Goal: Check status: Check status

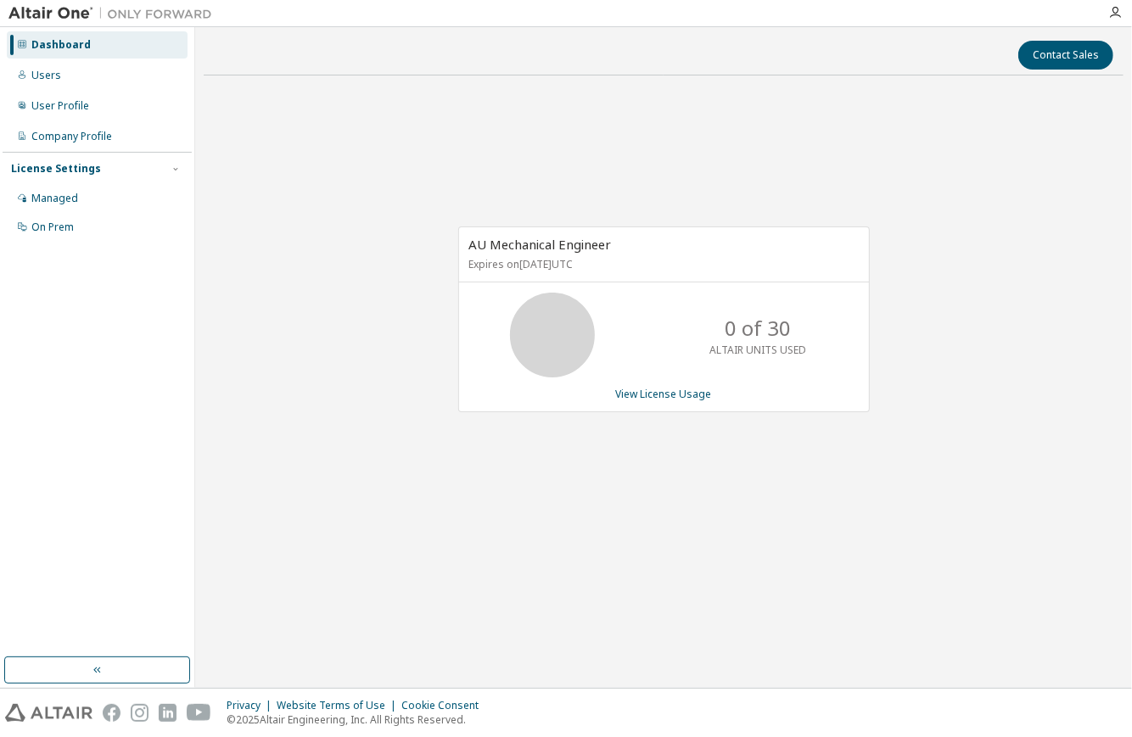
drag, startPoint x: 0, startPoint y: 0, endPoint x: 1023, endPoint y: 272, distance: 1058.8
click at [1023, 288] on div "AU Mechanical Engineer Expires on [DATE] UTC 0 of 30 ALTAIR UNITS USED View Lic…" at bounding box center [664, 328] width 920 height 479
click at [816, 166] on div "AU Mechanical Engineer Expires on [DATE] UTC 0 of 30 ALTAIR UNITS USED View Lic…" at bounding box center [664, 328] width 920 height 479
click at [946, 117] on div "AU Mechanical Engineer Expires on [DATE] UTC 0 of 30 ALTAIR UNITS USED View Lic…" at bounding box center [664, 328] width 920 height 479
